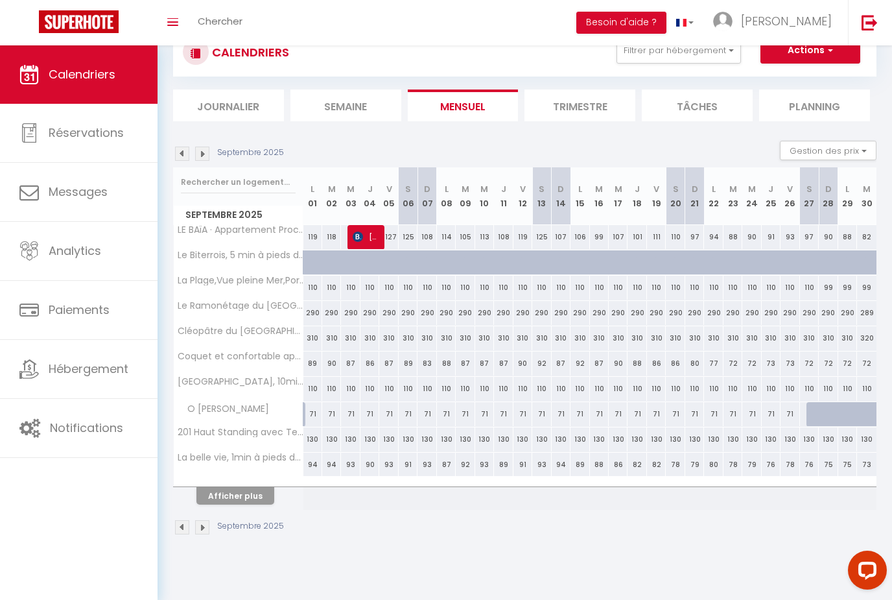
click at [176, 146] on img at bounding box center [182, 153] width 14 height 14
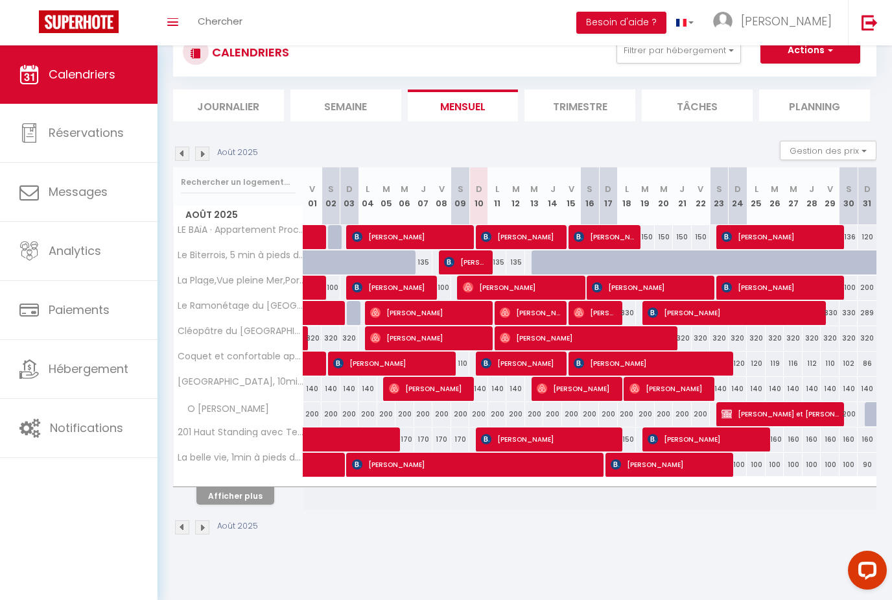
click at [246, 487] on button "Afficher plus" at bounding box center [235, 496] width 78 height 18
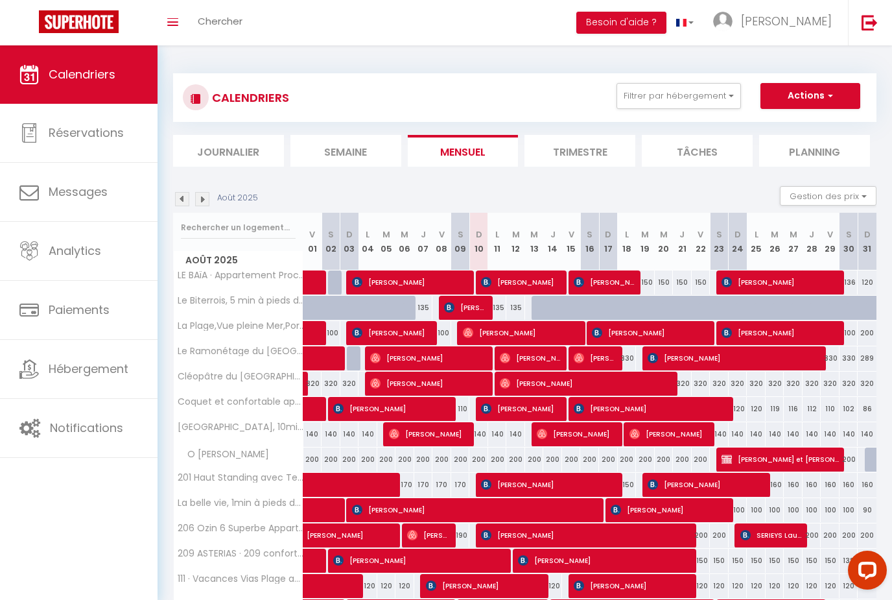
click at [817, 80] on div "CALENDRIERS Filtrer par hébergement Tous LE BAïA · Appartement Proche de la pla…" at bounding box center [524, 97] width 703 height 49
click at [825, 99] on span "button" at bounding box center [829, 95] width 8 height 13
click at [801, 30] on link "[PERSON_NAME]" at bounding box center [775, 22] width 145 height 45
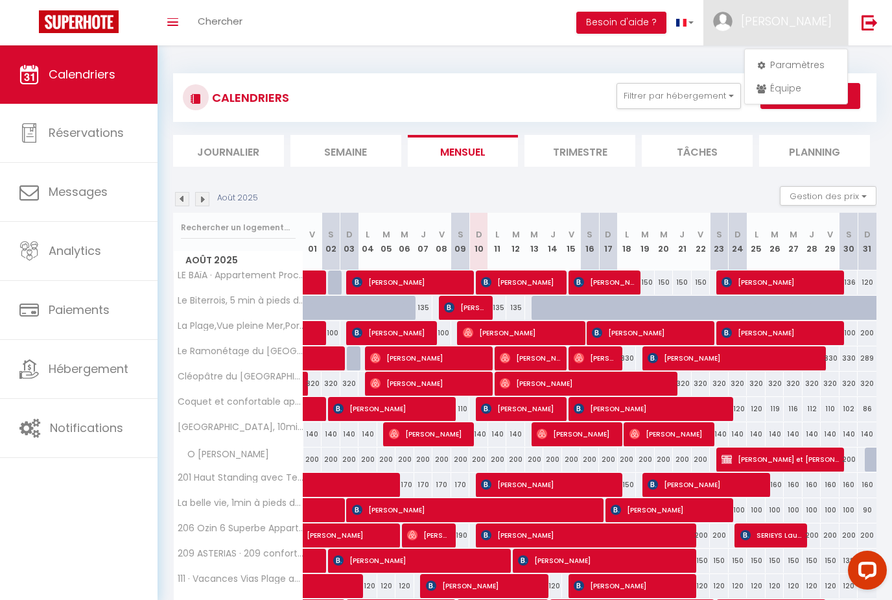
click at [791, 95] on link "Équipe" at bounding box center [796, 88] width 96 height 22
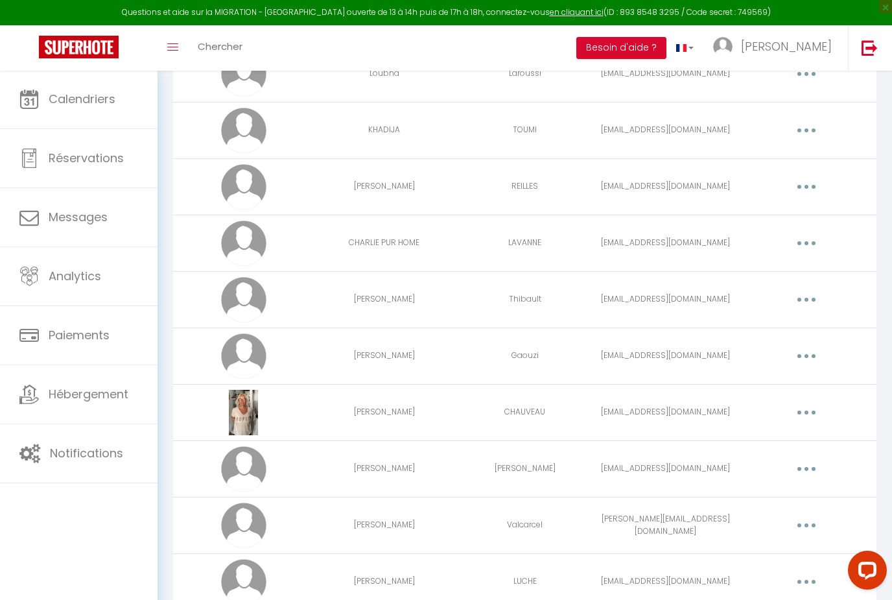
scroll to position [143, 0]
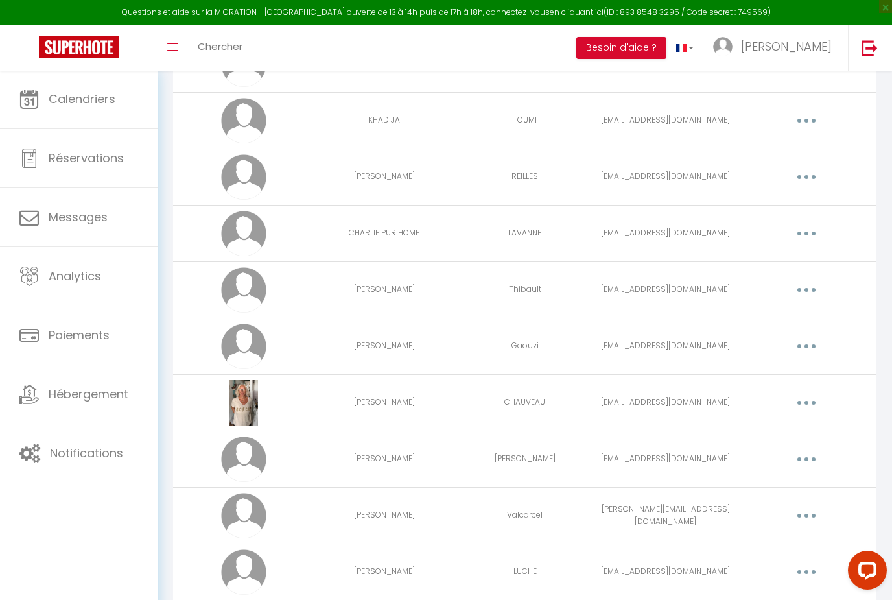
click at [818, 230] on button "button" at bounding box center [806, 233] width 36 height 21
click at [751, 262] on link "Editer" at bounding box center [773, 263] width 96 height 22
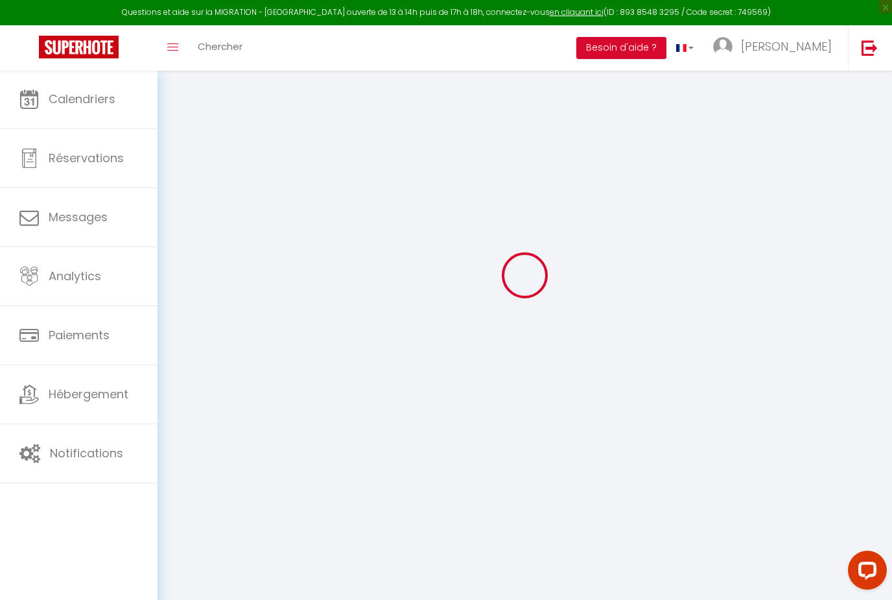
type input "CHARLIE PUR HOME"
type input "LAVANNE"
type input "[EMAIL_ADDRESS][DOMAIN_NAME]"
type textarea "[URL][DOMAIN_NAME]"
checkbox input "false"
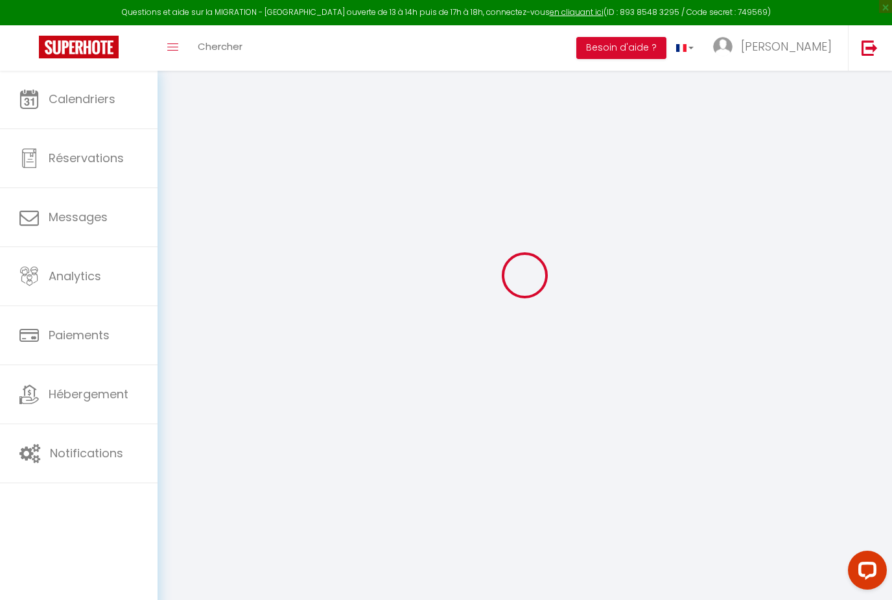
checkbox input "false"
checkbox input "true"
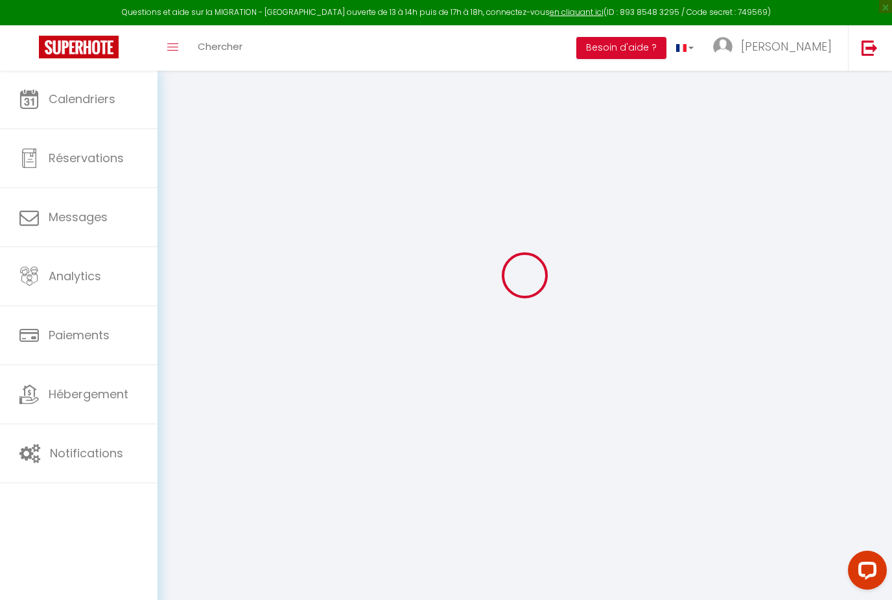
checkbox input "true"
checkbox input "false"
checkbox input "true"
checkbox input "false"
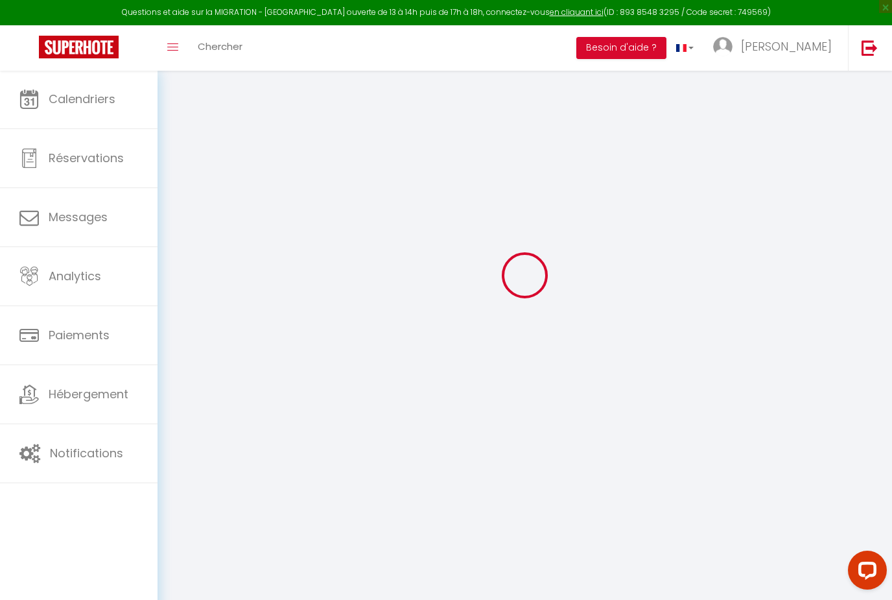
checkbox input "false"
checkbox input "true"
select select
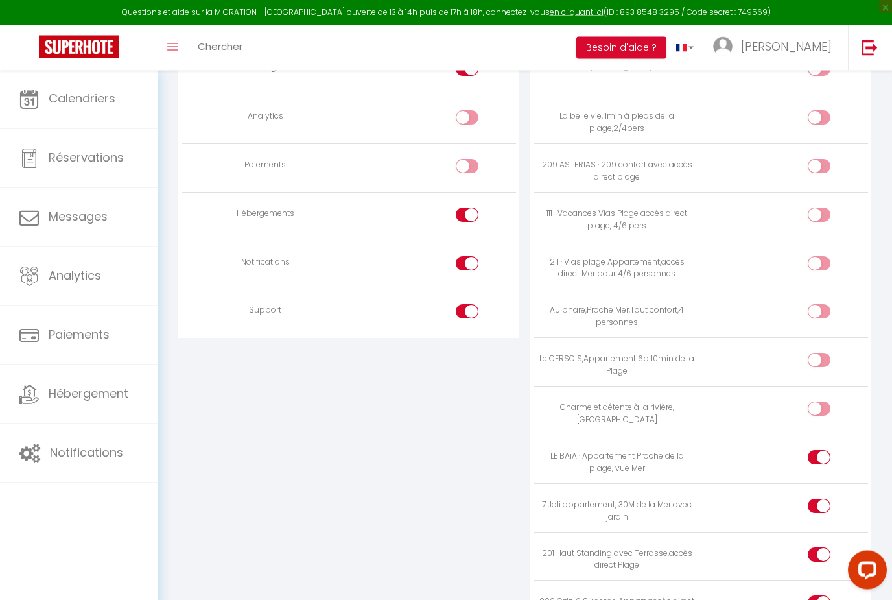
scroll to position [1120, 0]
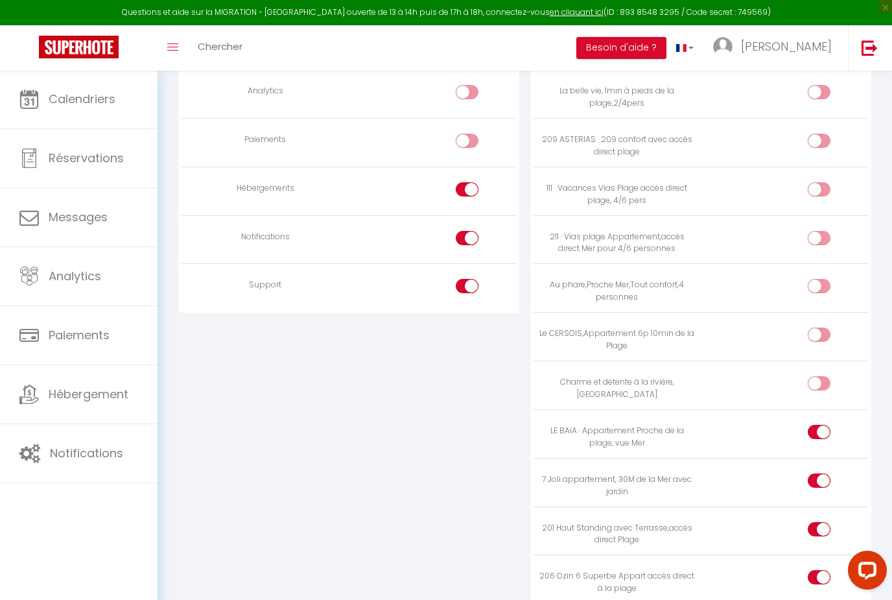
click at [822, 570] on input "checkbox" at bounding box center [830, 579] width 23 height 19
checkbox input "false"
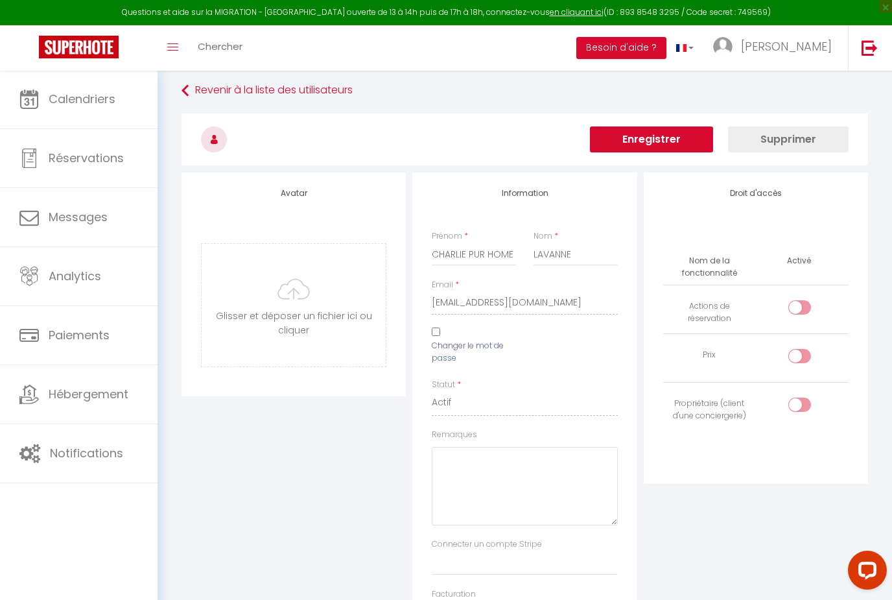
scroll to position [0, 0]
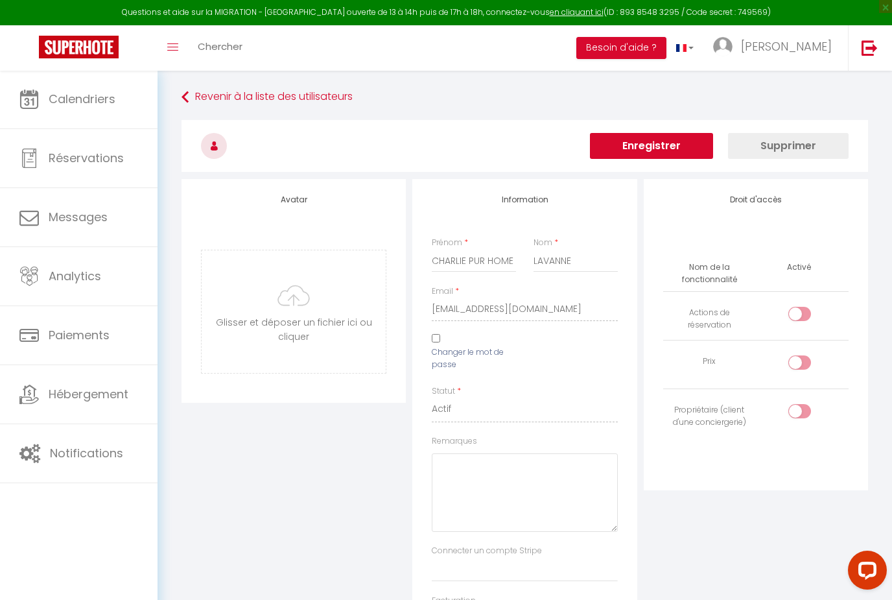
click at [639, 150] on button "Enregistrer" at bounding box center [651, 146] width 123 height 26
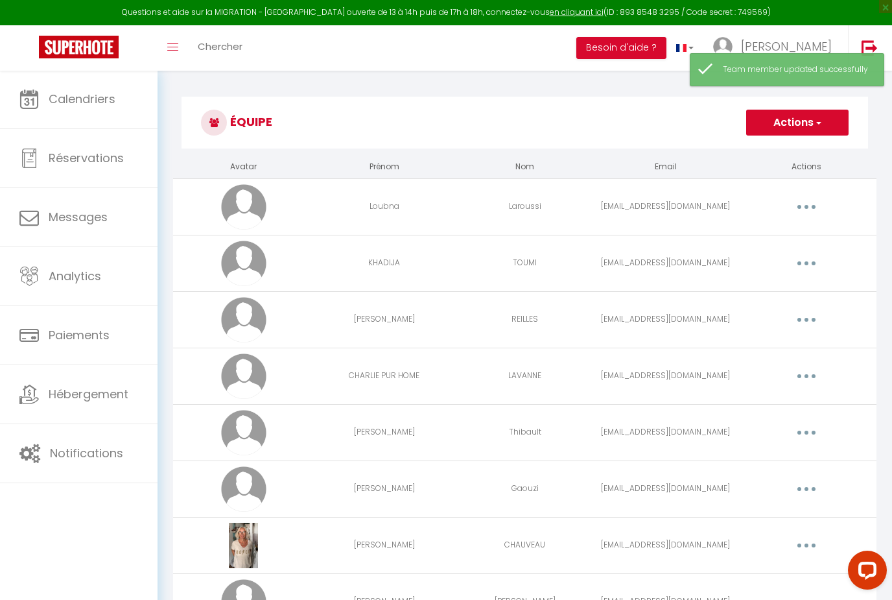
click at [75, 92] on span "Calendriers" at bounding box center [82, 99] width 67 height 16
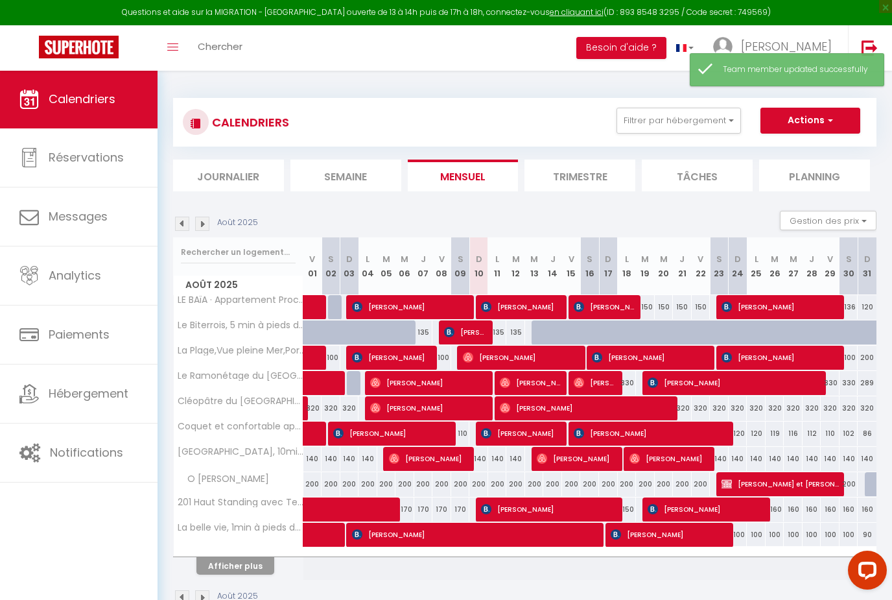
click at [657, 123] on button "Filtrer par hébergement" at bounding box center [678, 121] width 124 height 26
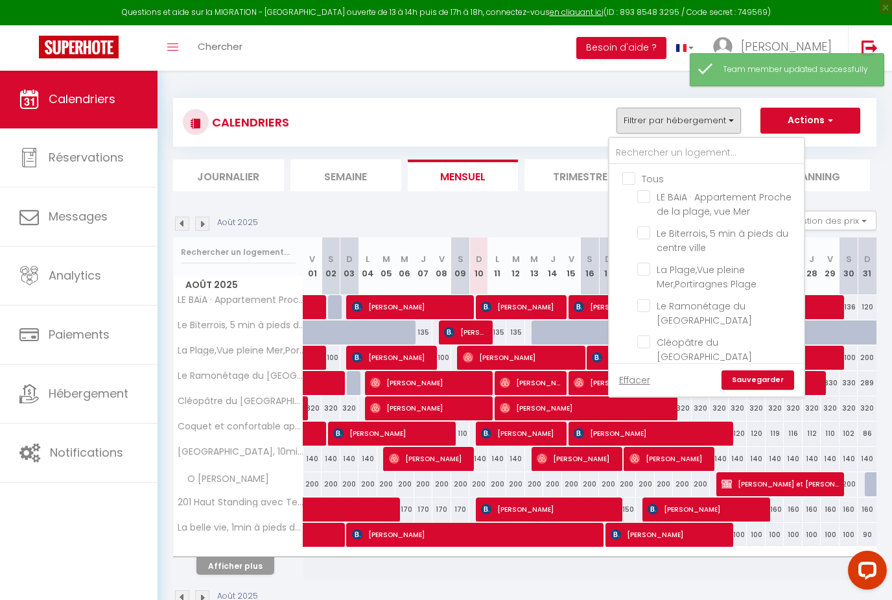
click at [652, 204] on label "LE BAïA · Appartement Proche de la plage, vue Mer" at bounding box center [722, 204] width 145 height 29
click at [652, 203] on input "LE BAïA · Appartement Proche de la plage, vue Mer" at bounding box center [718, 196] width 162 height 13
checkbox input "true"
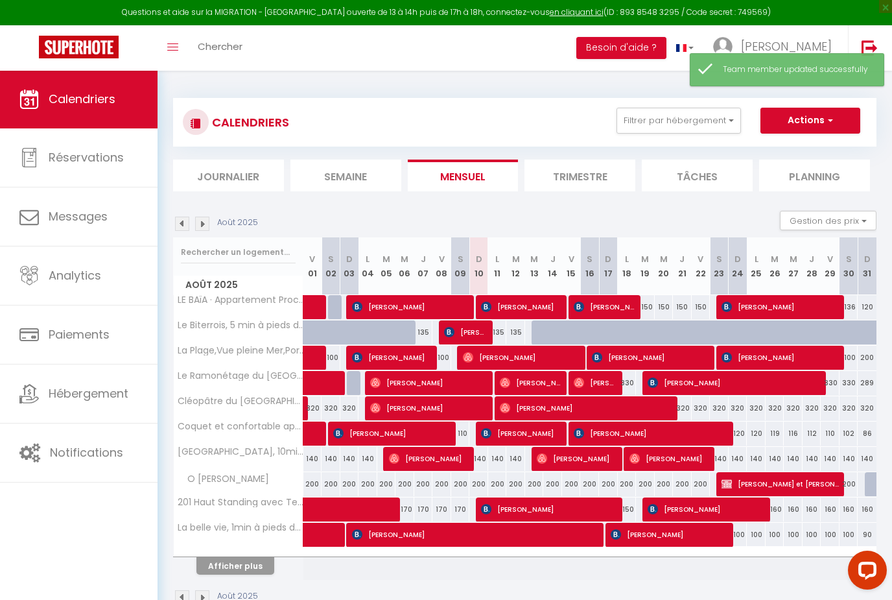
checkbox input "false"
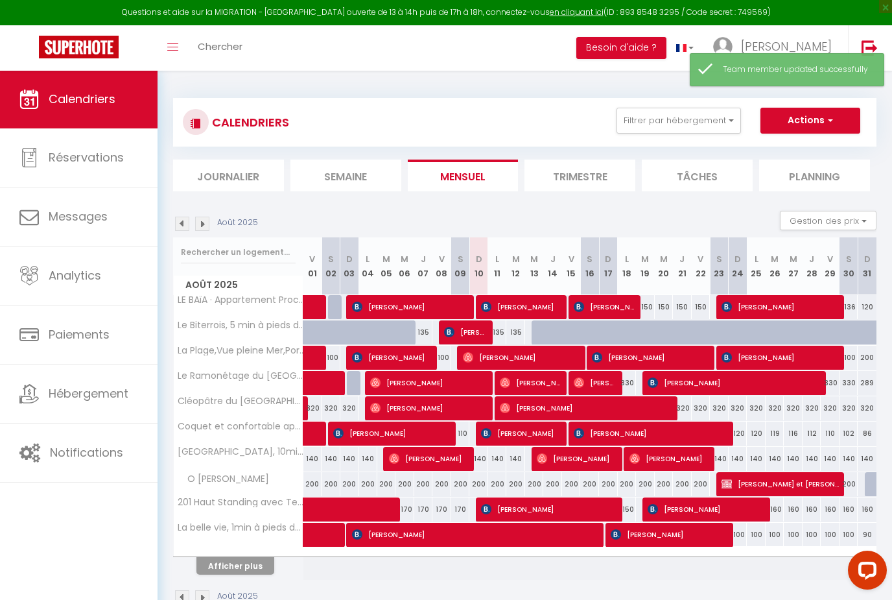
checkbox input "false"
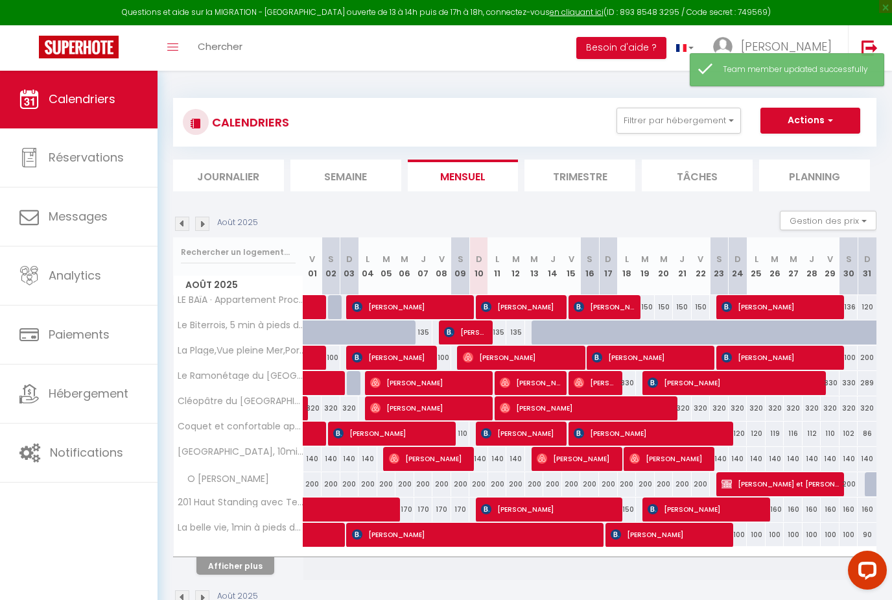
checkbox input "false"
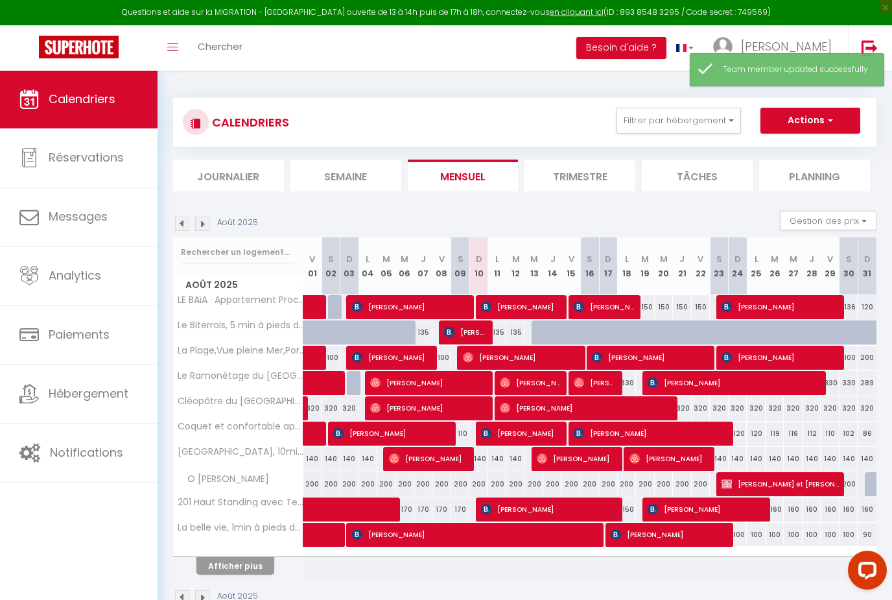
checkbox input "false"
click at [637, 119] on button "Filtrer par hébergement" at bounding box center [678, 121] width 124 height 26
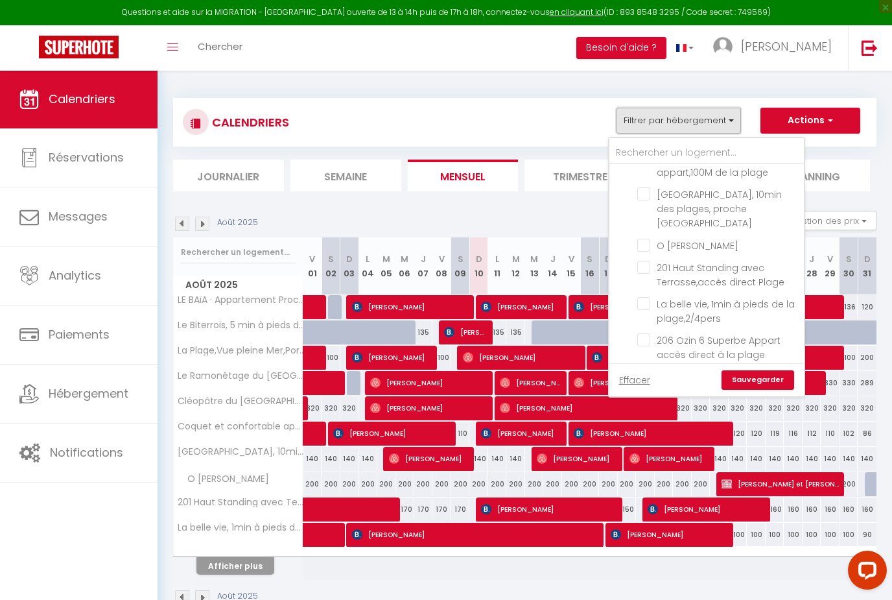
scroll to position [224, 0]
click at [644, 257] on input "201 Haut Standing avec Terrasse,accès direct Plage" at bounding box center [718, 263] width 162 height 13
checkbox input "true"
checkbox input "false"
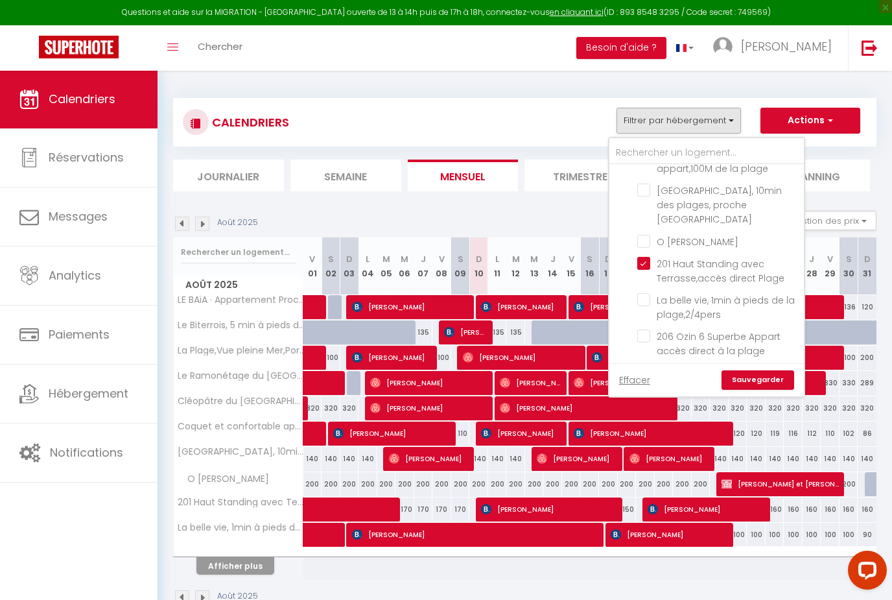
checkbox input "false"
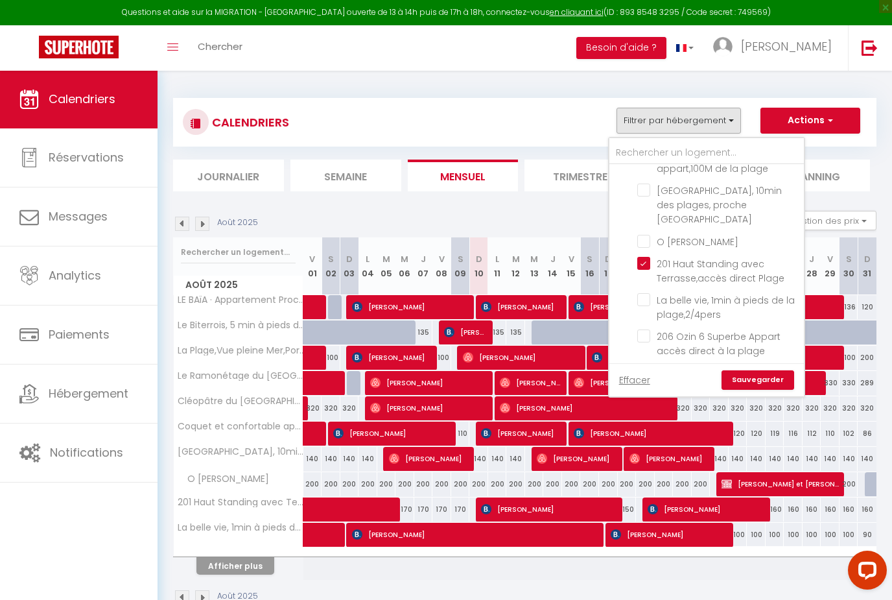
checkbox input "false"
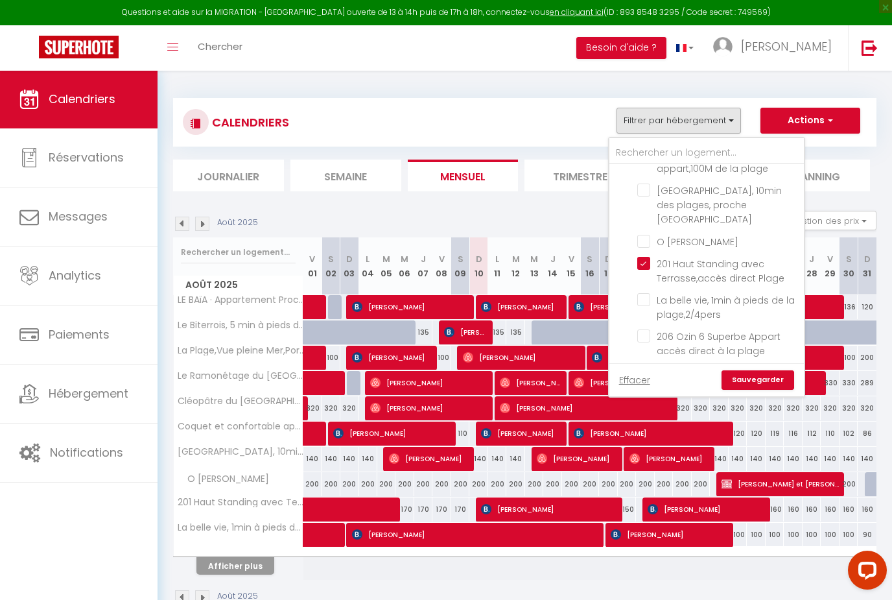
checkbox input "false"
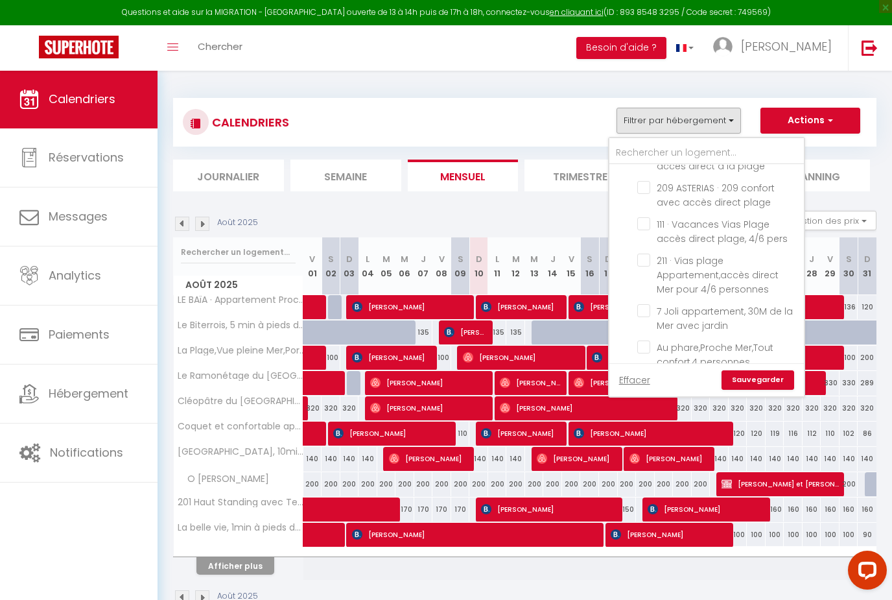
scroll to position [410, 0]
click at [655, 303] on input "7 Joli appartement, 30M de la Mer avec jardin" at bounding box center [718, 309] width 162 height 13
checkbox input "true"
checkbox input "false"
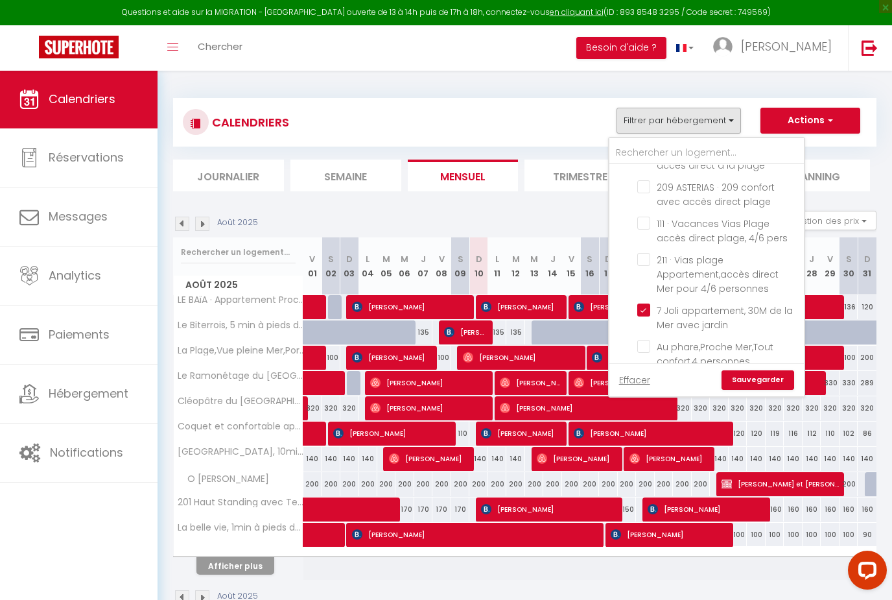
checkbox input "false"
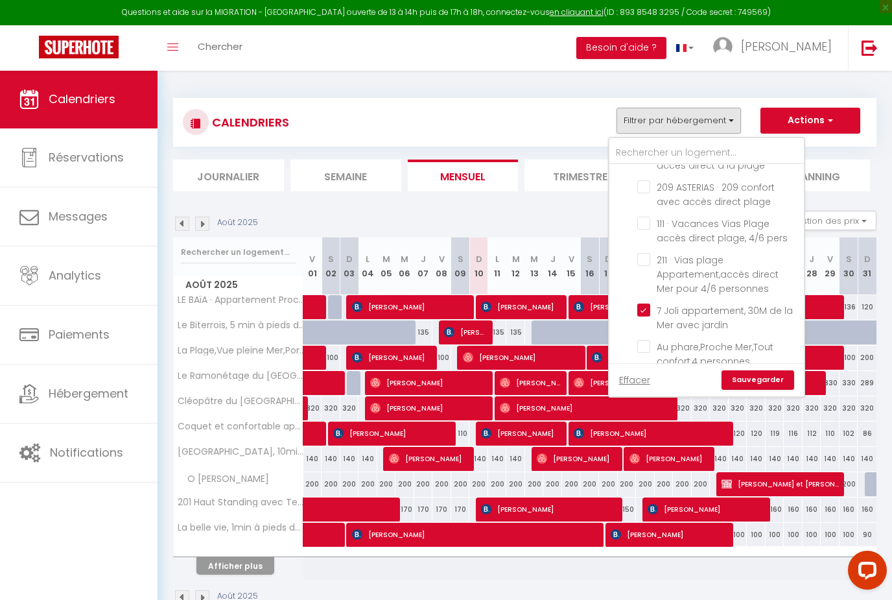
checkbox input "false"
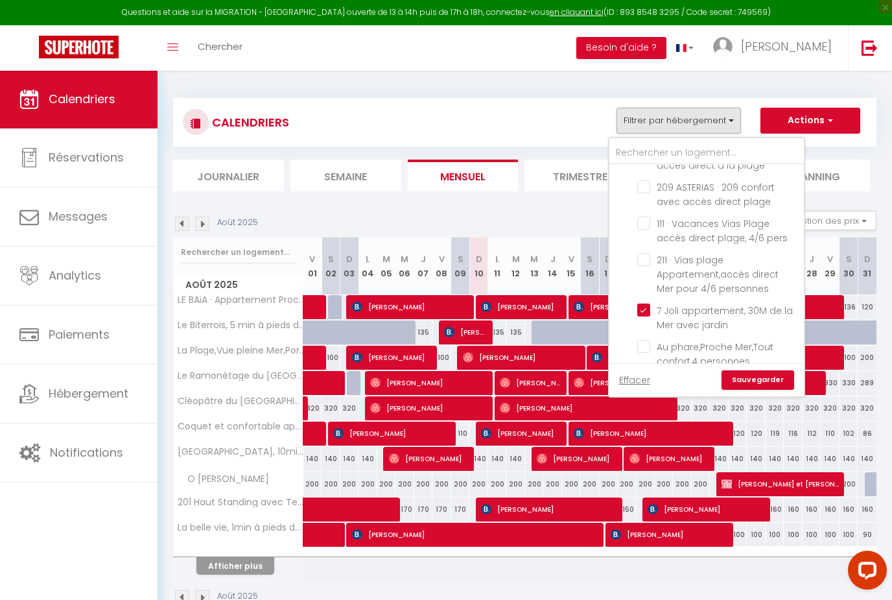
checkbox input "false"
click at [758, 376] on link "Sauvegarder" at bounding box center [757, 379] width 73 height 19
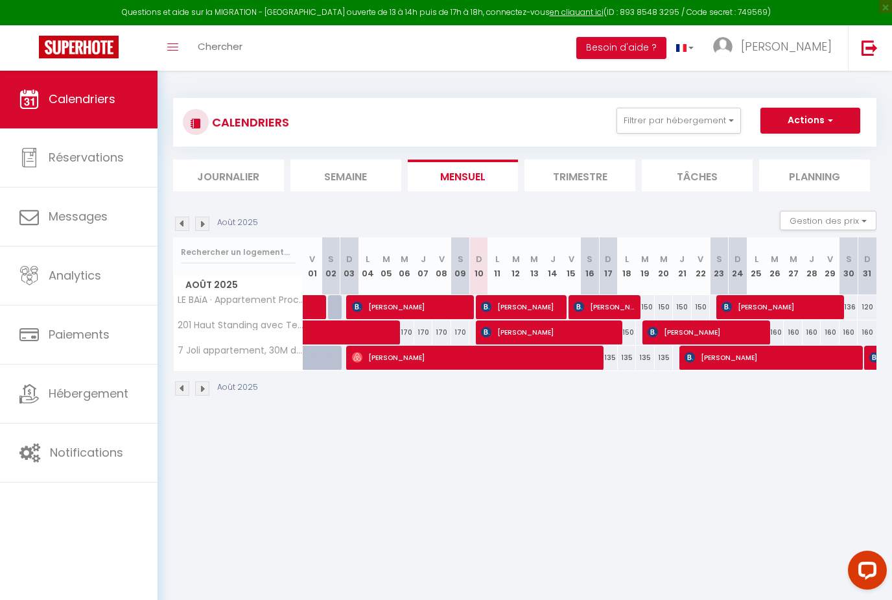
click at [75, 388] on span "Hébergement" at bounding box center [89, 393] width 80 height 16
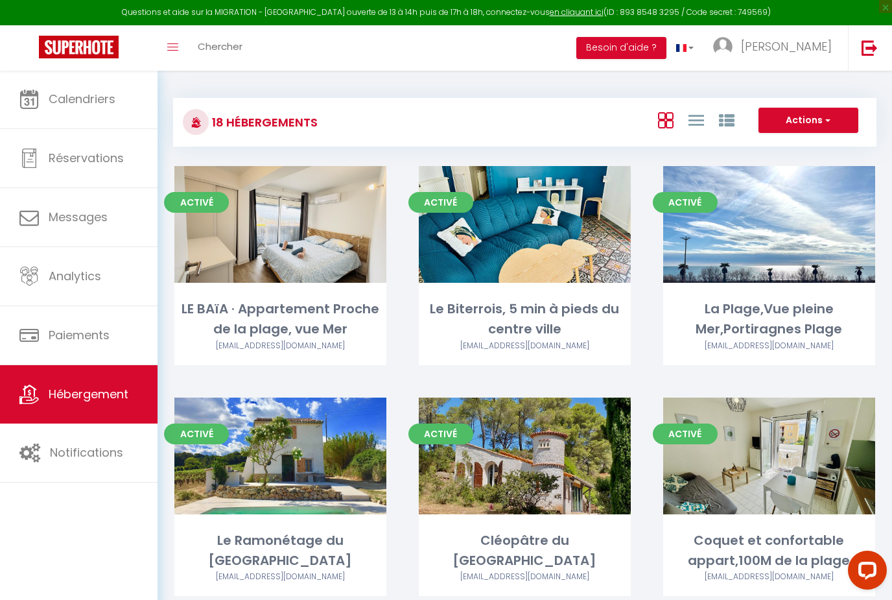
click at [97, 100] on span "Calendriers" at bounding box center [82, 99] width 67 height 16
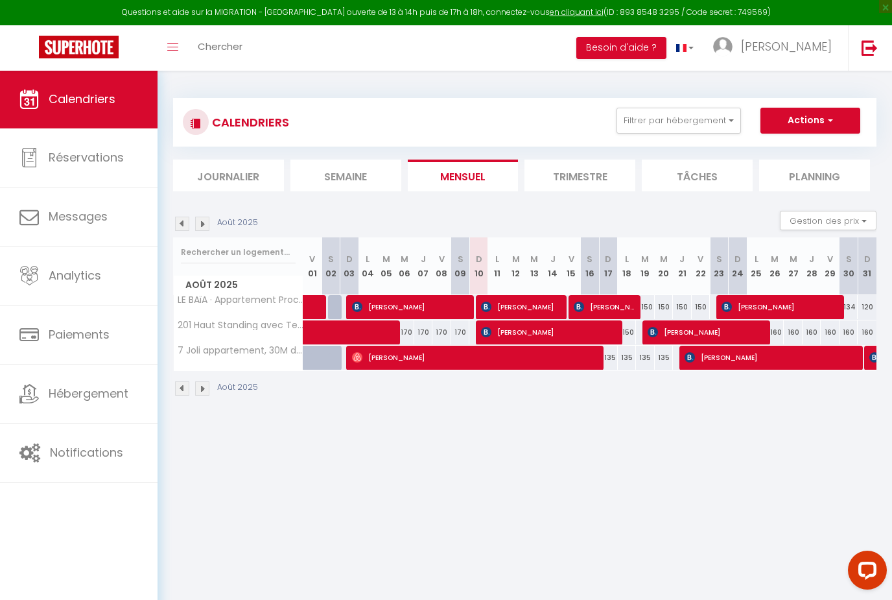
click at [677, 117] on button "Filtrer par hébergement" at bounding box center [678, 121] width 124 height 26
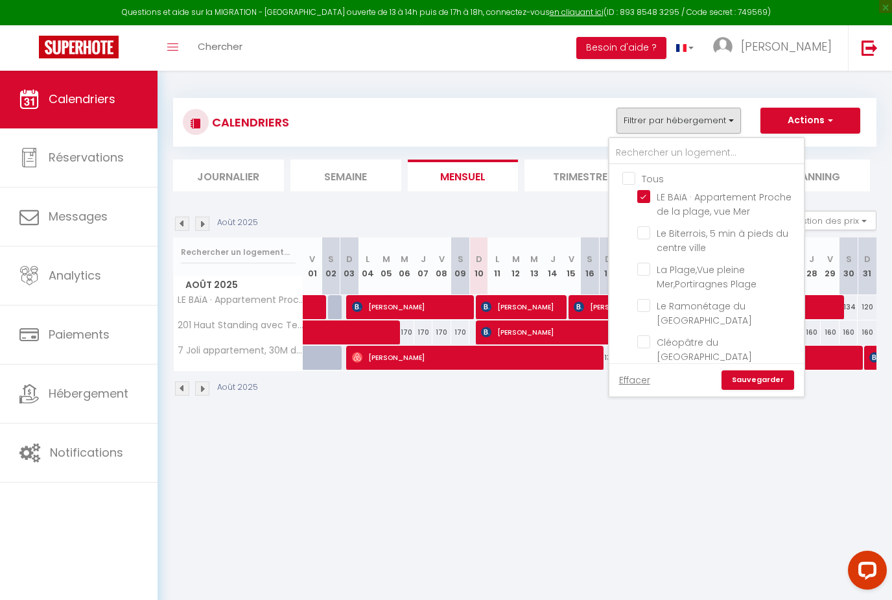
click at [627, 179] on input "Tous" at bounding box center [719, 177] width 194 height 13
checkbox input "true"
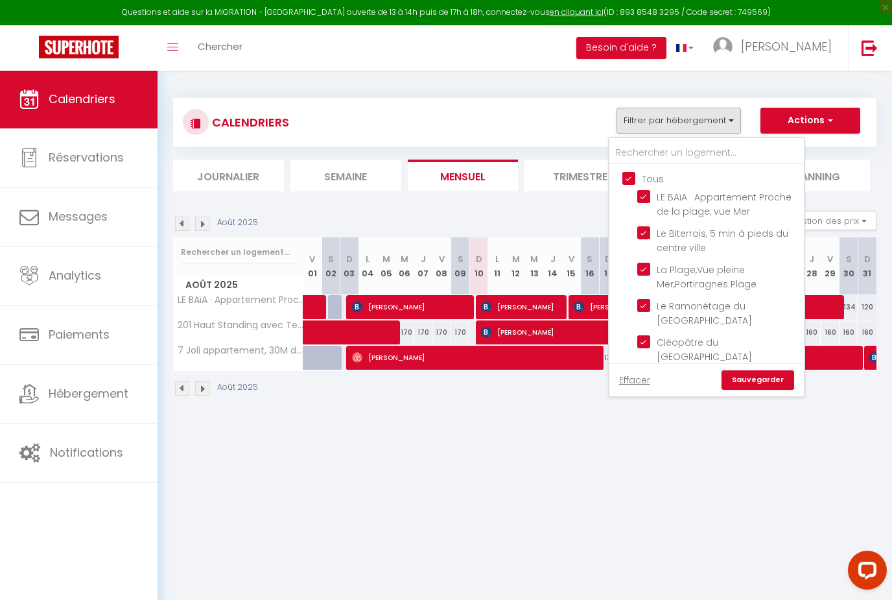
checkbox input "true"
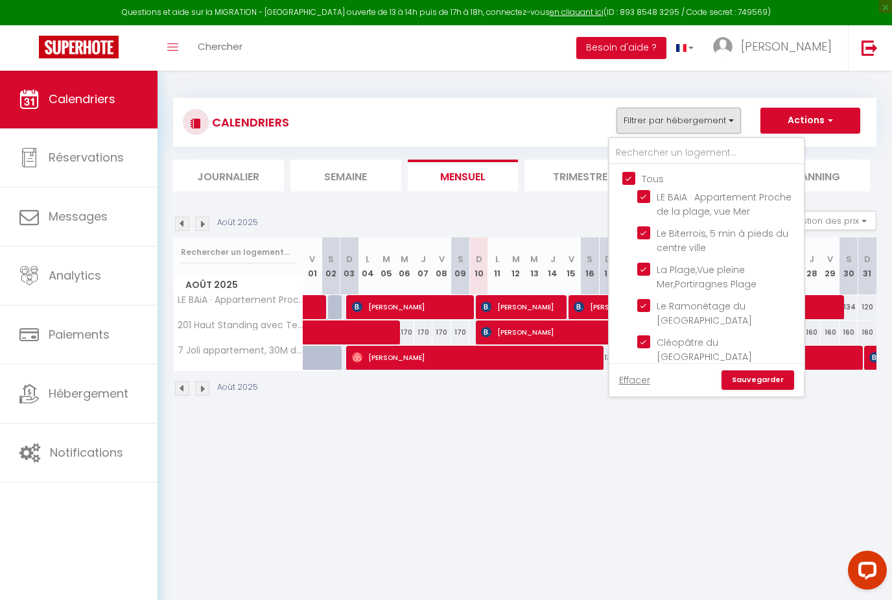
checkbox input "true"
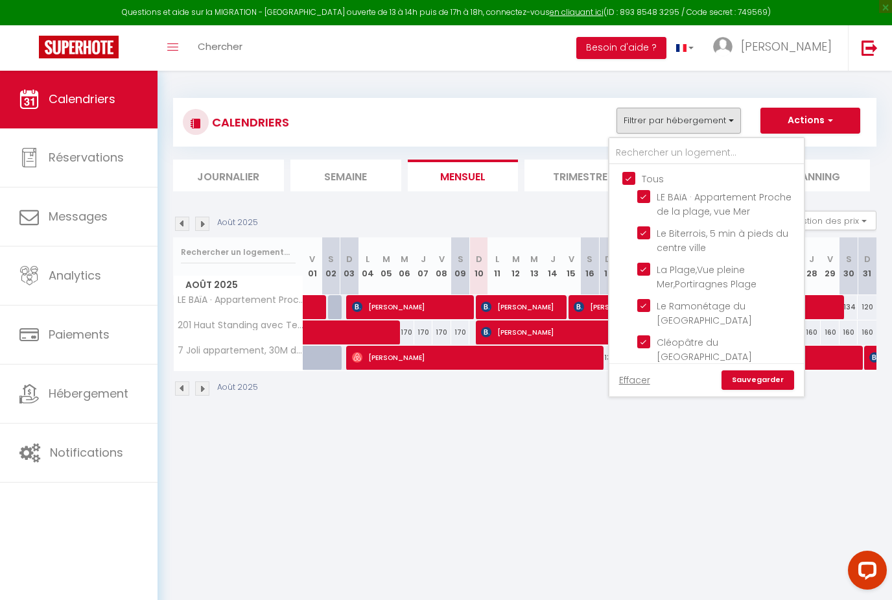
checkbox input "true"
click at [760, 379] on link "Sauvegarder" at bounding box center [757, 379] width 73 height 19
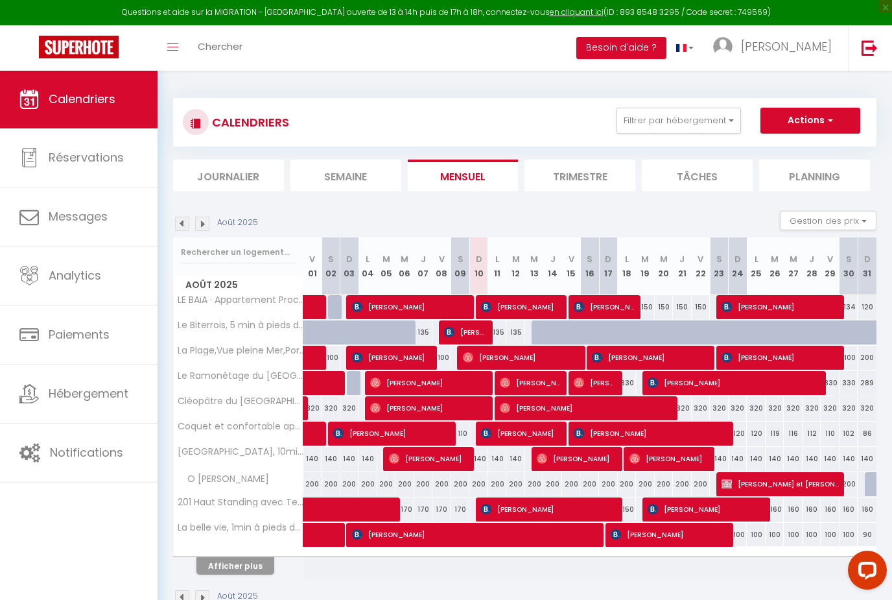
click at [229, 557] on button "Afficher plus" at bounding box center [235, 566] width 78 height 18
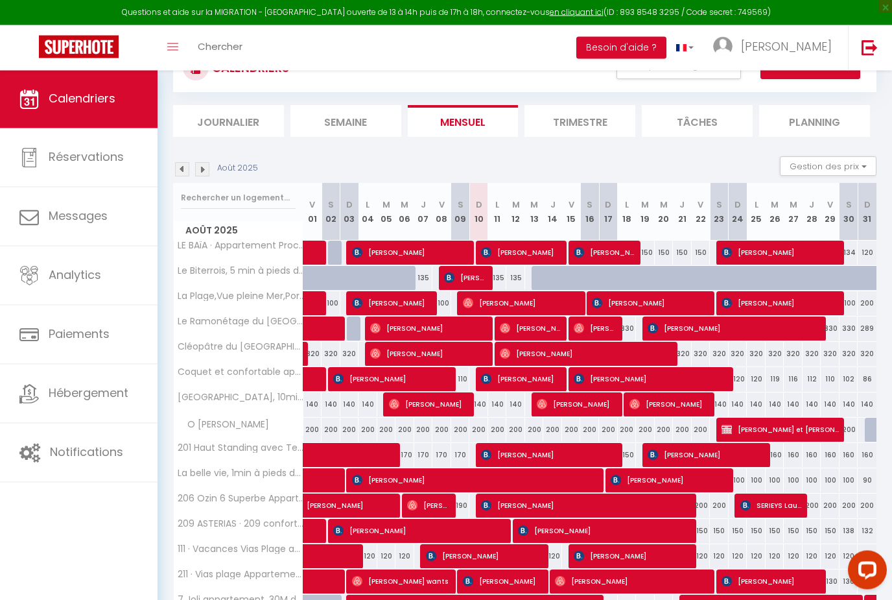
scroll to position [55, 0]
